Goal: Information Seeking & Learning: Find specific fact

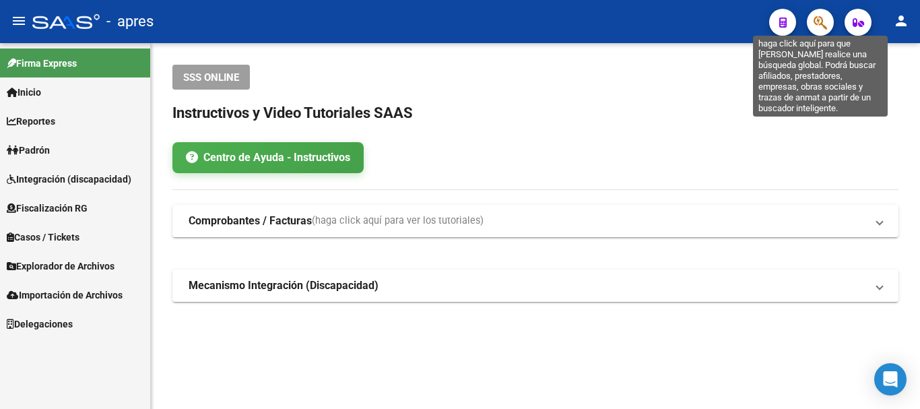
click at [818, 20] on icon "button" at bounding box center [820, 22] width 13 height 15
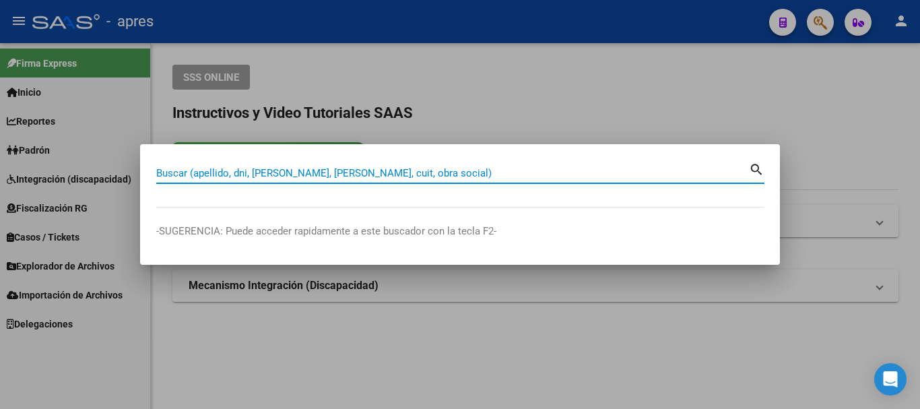
paste input "20351131307"
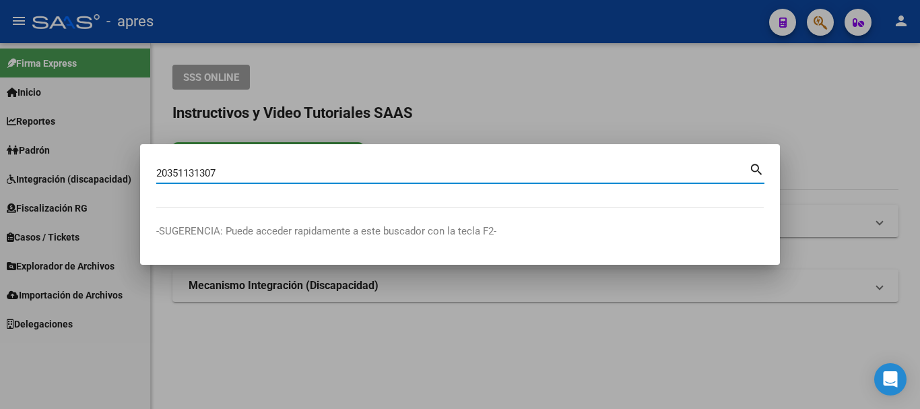
type input "20351131307"
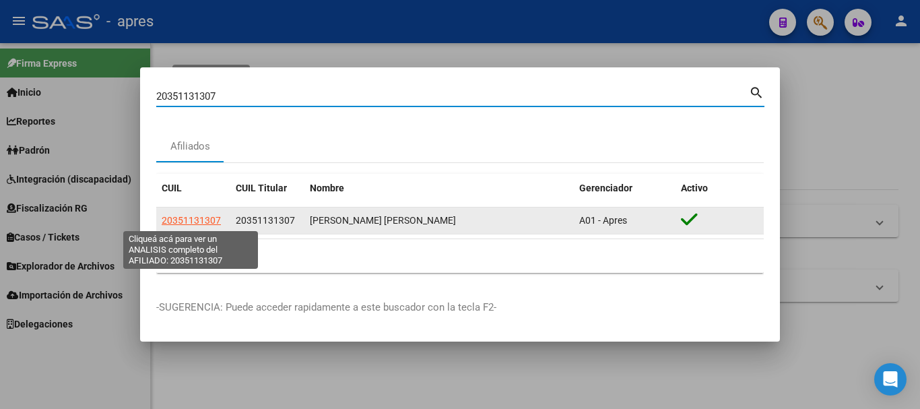
click at [205, 219] on span "20351131307" at bounding box center [191, 220] width 59 height 11
type textarea "20351131307"
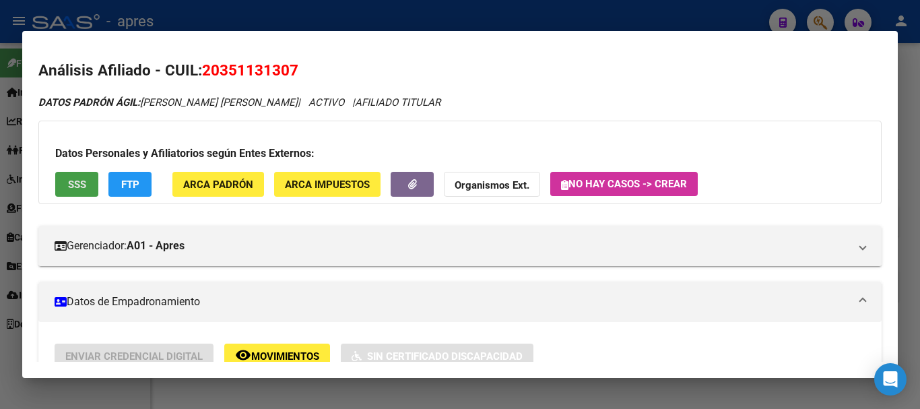
click at [80, 177] on button "SSS" at bounding box center [76, 184] width 43 height 25
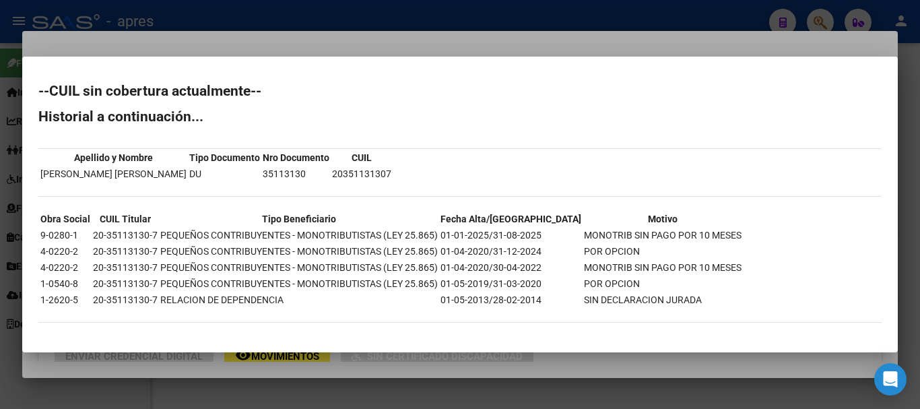
click at [416, 408] on html "menu - apres person Firma Express Inicio Calendario SSS Instructivos Contacto O…" at bounding box center [460, 204] width 920 height 409
